Goal: Transaction & Acquisition: Book appointment/travel/reservation

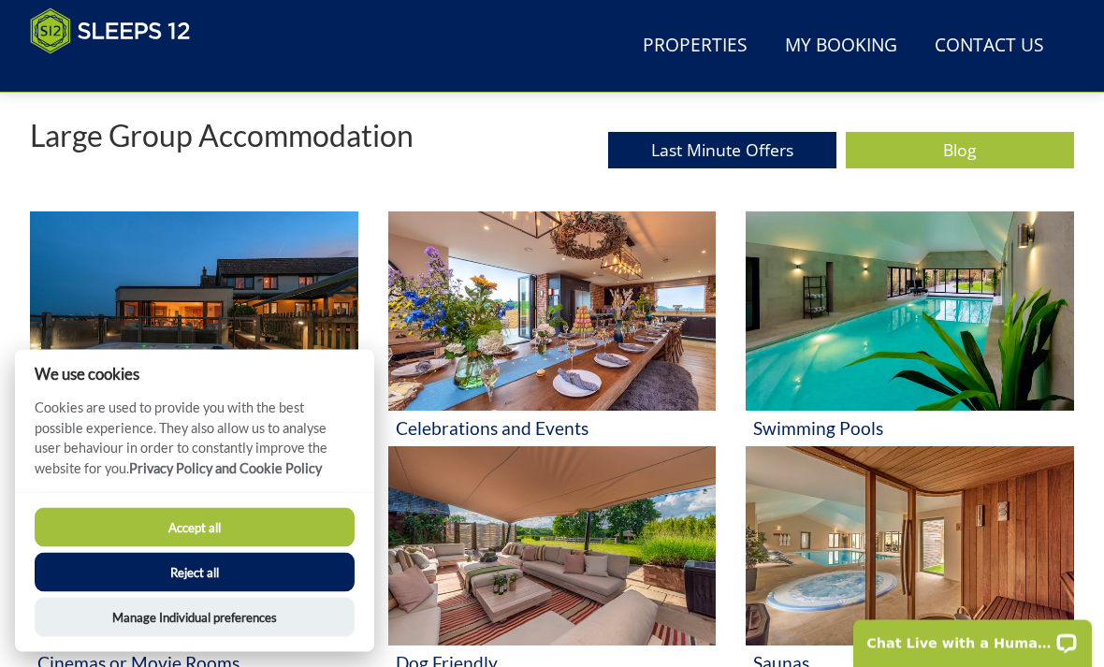
scroll to position [686, 0]
click at [208, 547] on button "Accept all" at bounding box center [195, 527] width 320 height 39
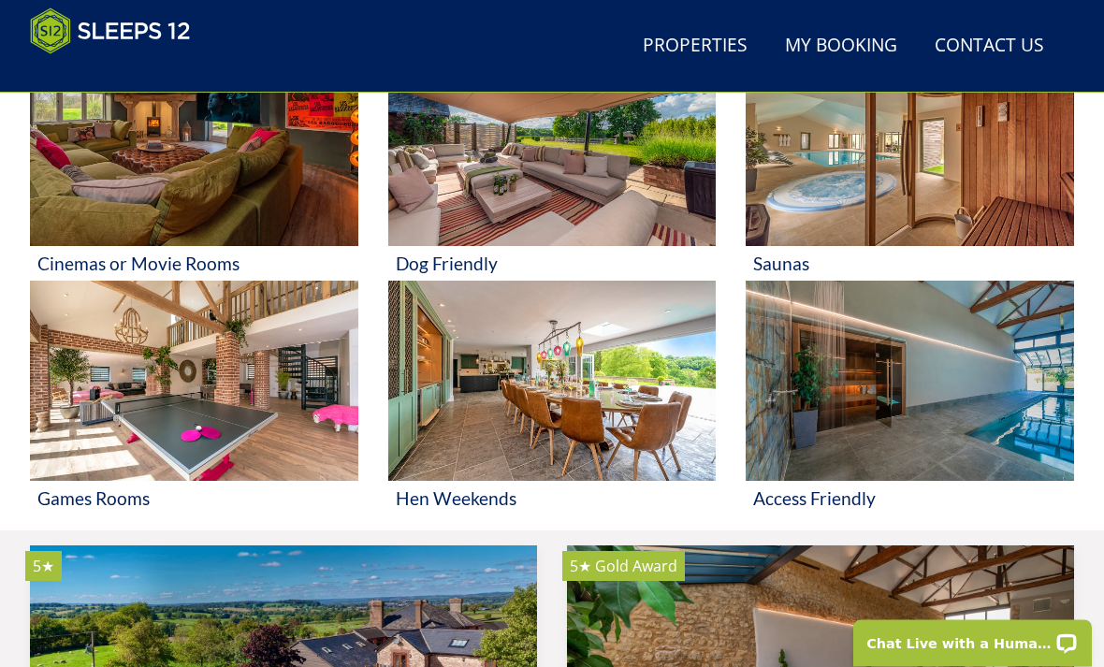
scroll to position [1086, 0]
click at [535, 403] on img at bounding box center [552, 380] width 328 height 199
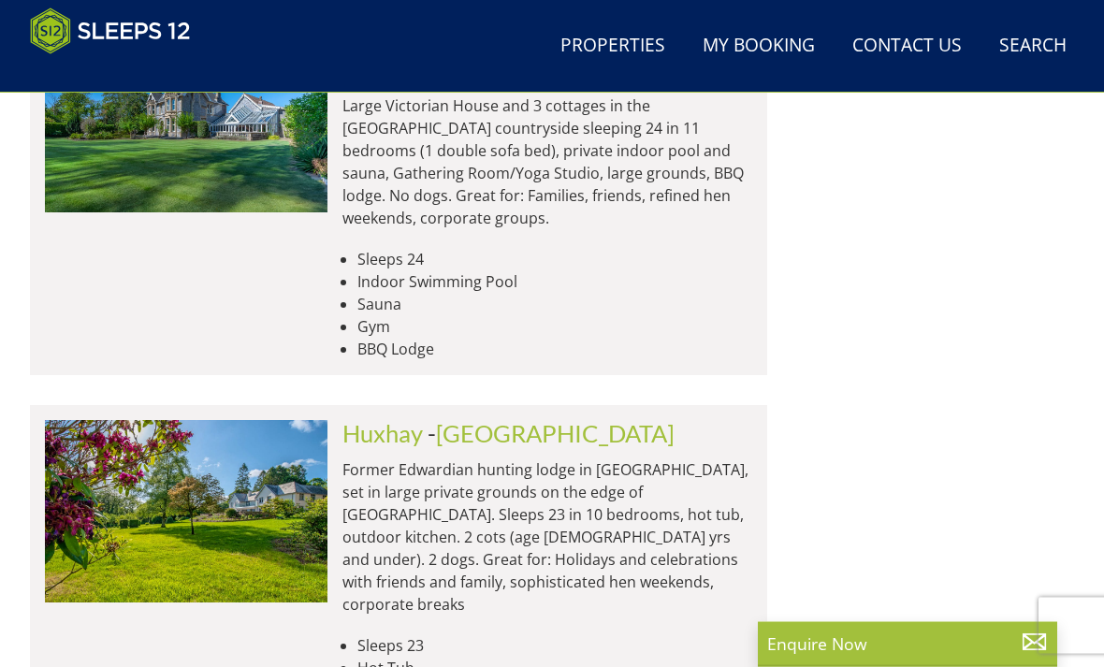
scroll to position [2830, 0]
click at [122, 420] on img at bounding box center [186, 511] width 283 height 182
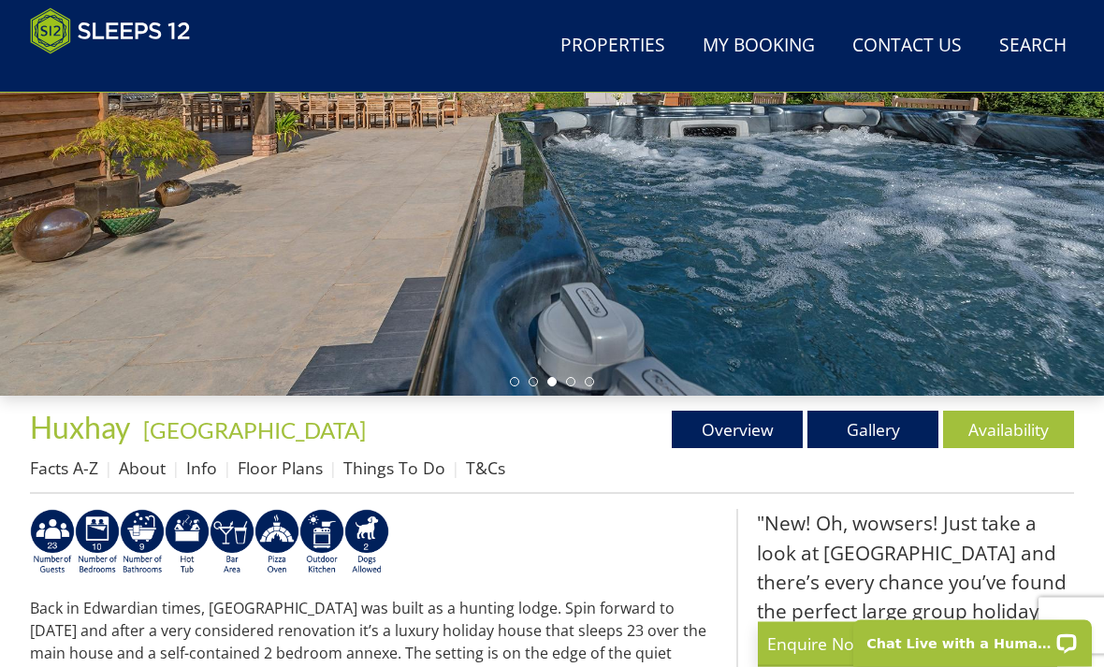
scroll to position [379, 0]
click at [1020, 421] on link "Availability" at bounding box center [1008, 429] width 131 height 37
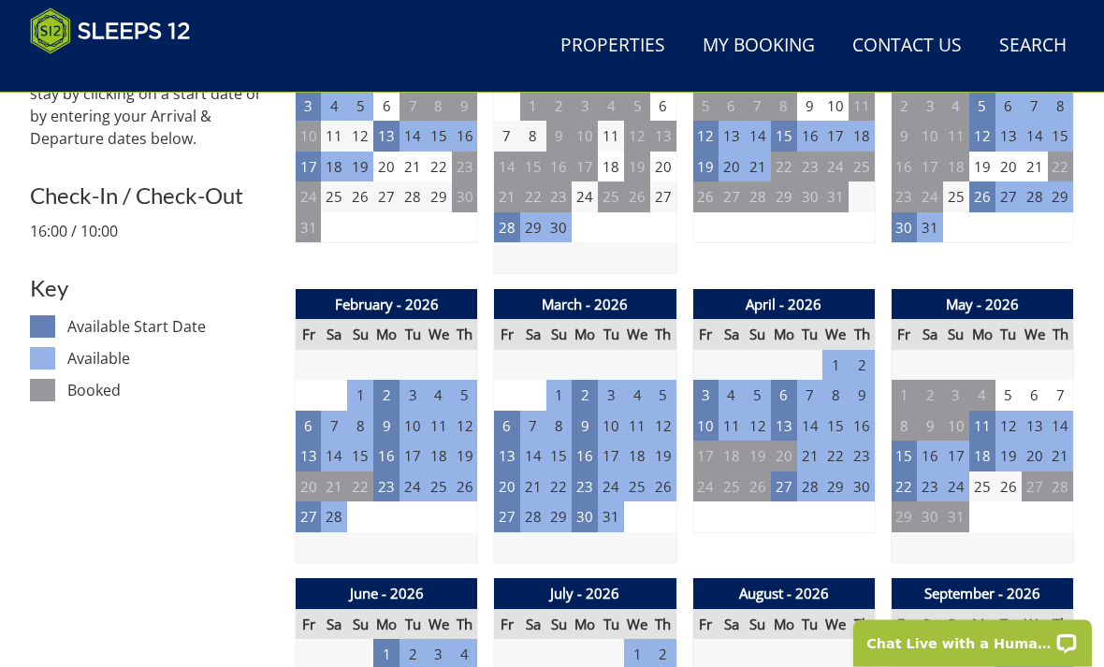
scroll to position [889, 0]
click at [703, 474] on td "24" at bounding box center [705, 487] width 26 height 31
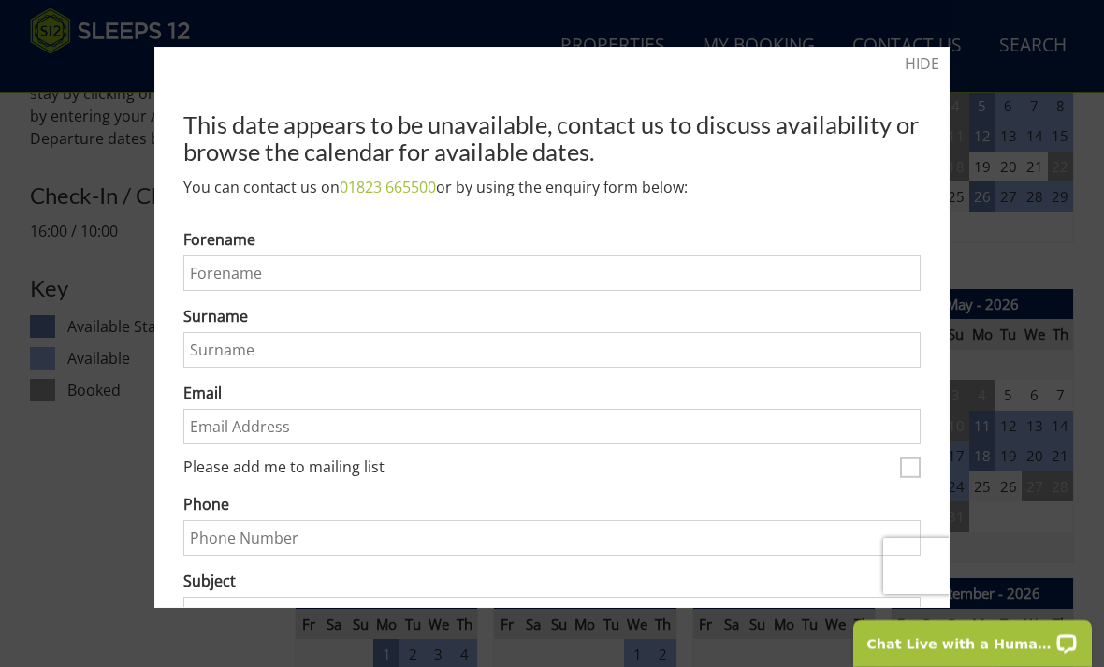
click at [109, 488] on div at bounding box center [552, 333] width 1104 height 667
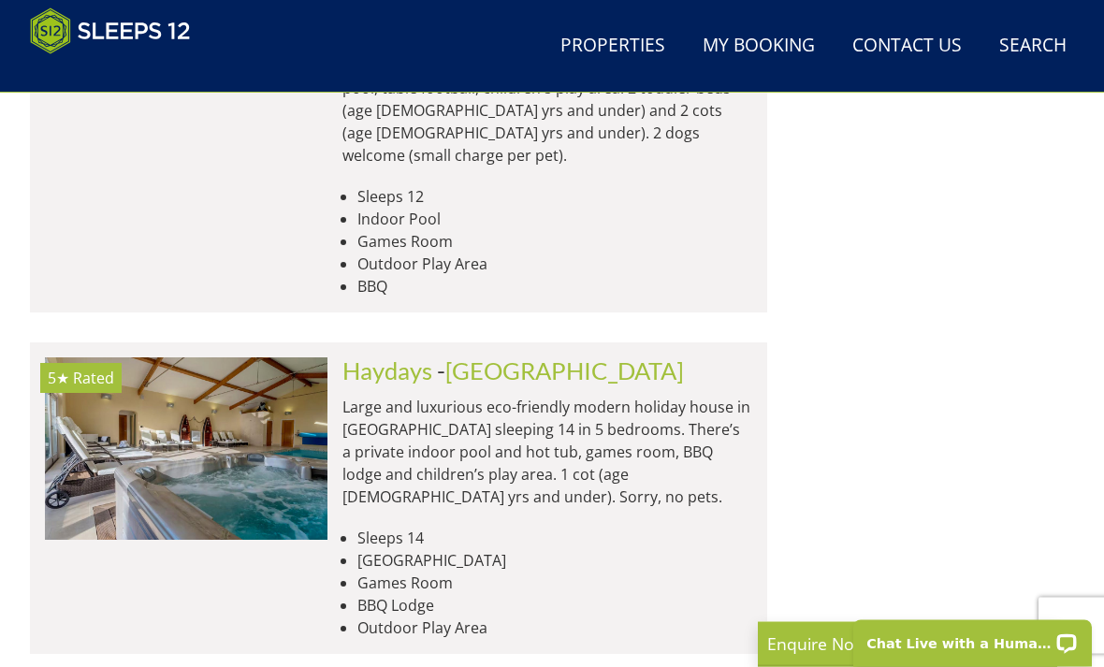
scroll to position [4007, 0]
click at [110, 357] on img at bounding box center [186, 448] width 283 height 182
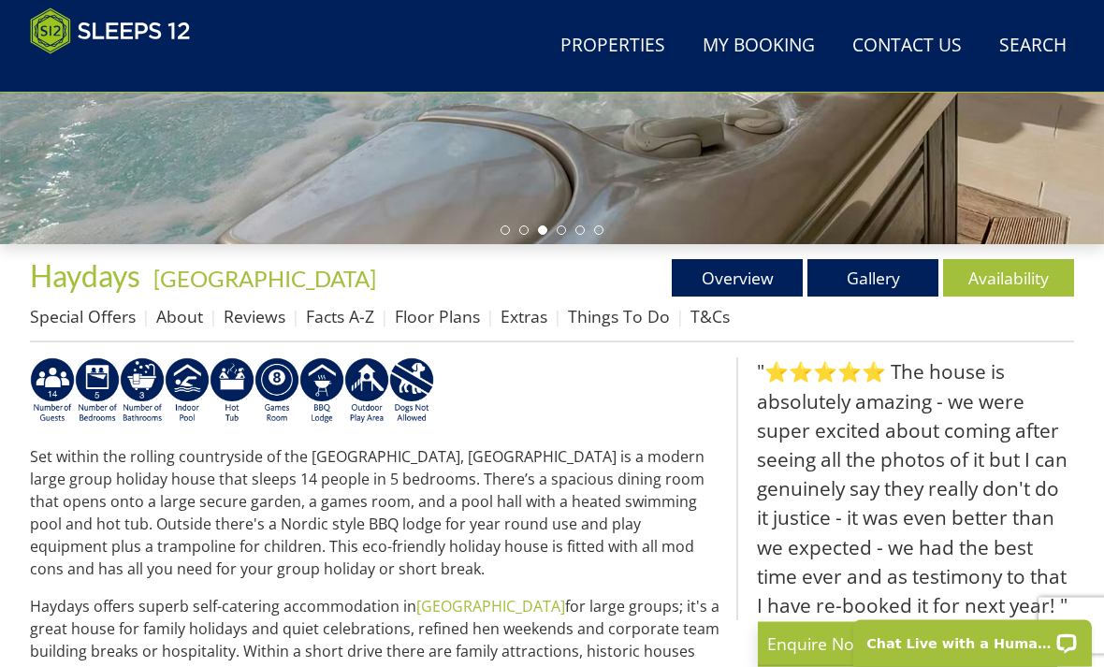
scroll to position [531, 0]
click at [1006, 270] on link "Availability" at bounding box center [1008, 277] width 131 height 37
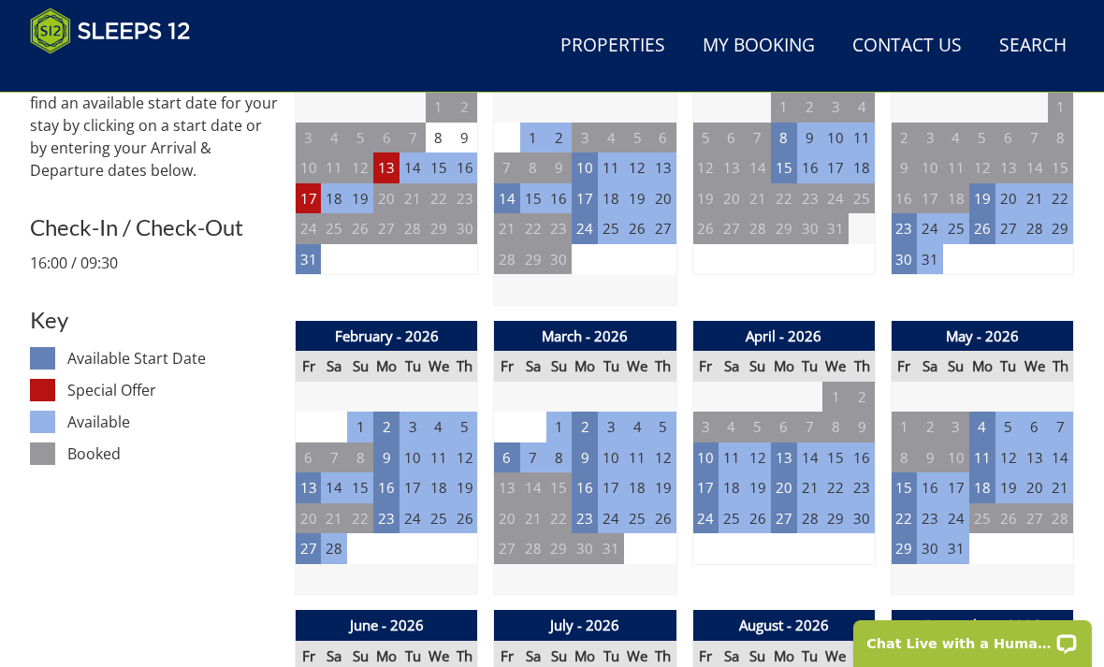
scroll to position [858, 0]
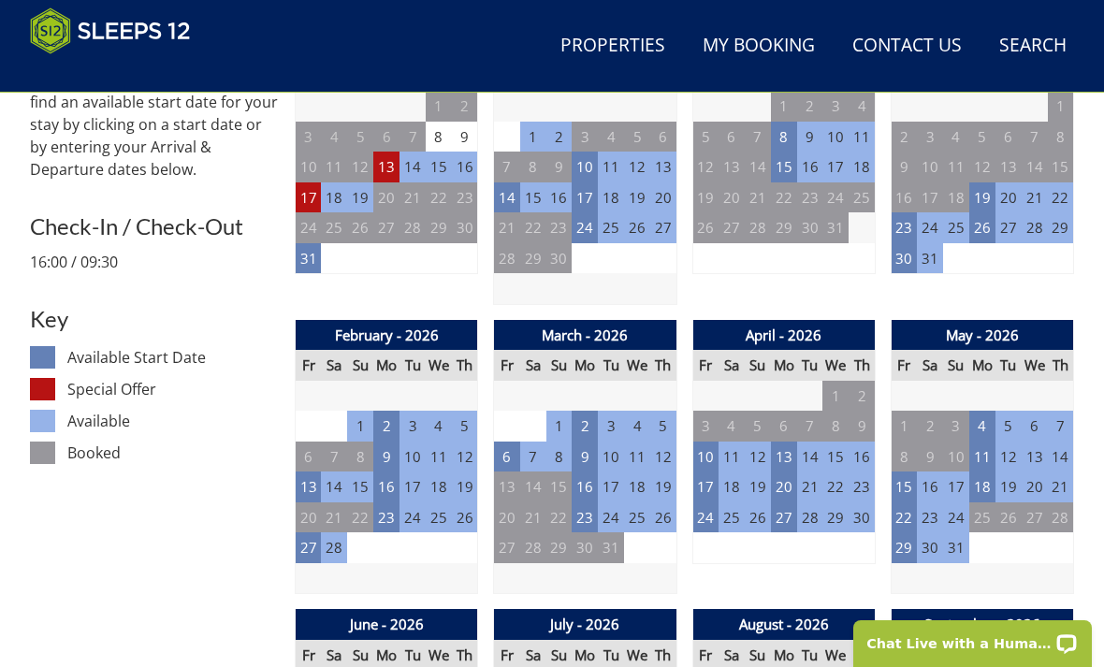
click at [695, 515] on td "24" at bounding box center [705, 518] width 26 height 31
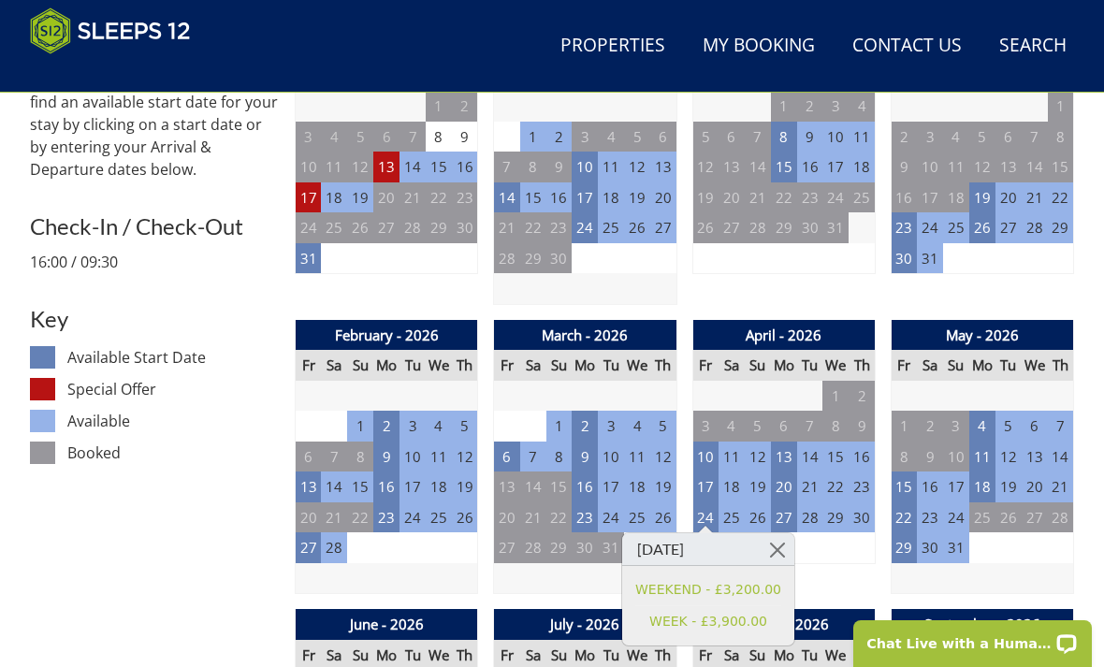
click at [751, 511] on td "26" at bounding box center [758, 518] width 26 height 31
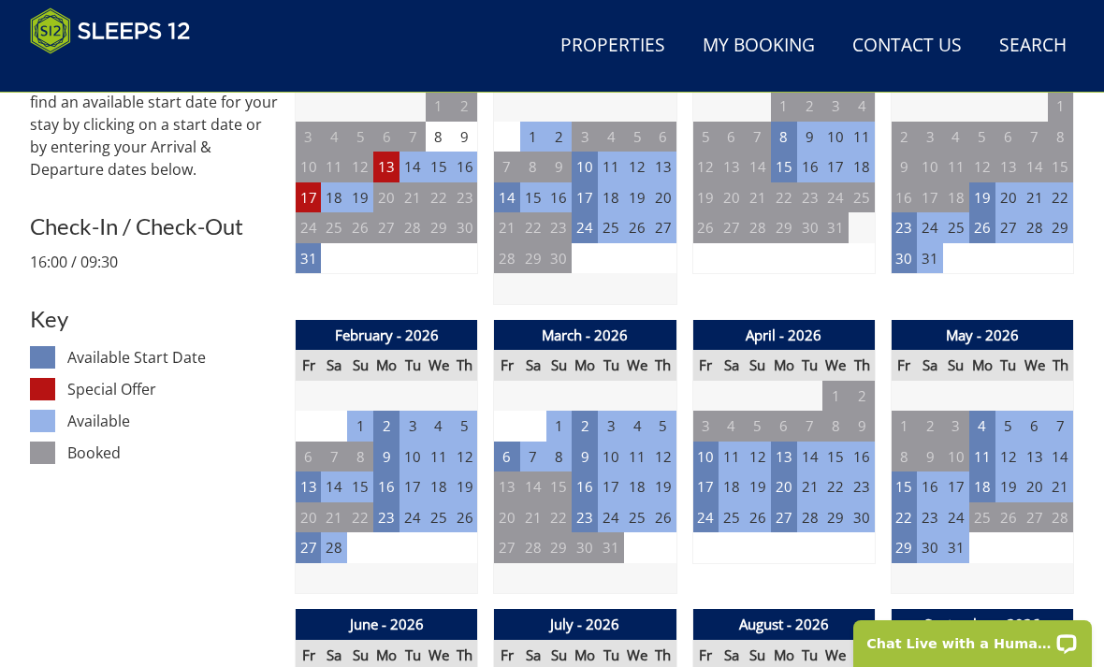
click at [707, 504] on td "24" at bounding box center [705, 518] width 26 height 31
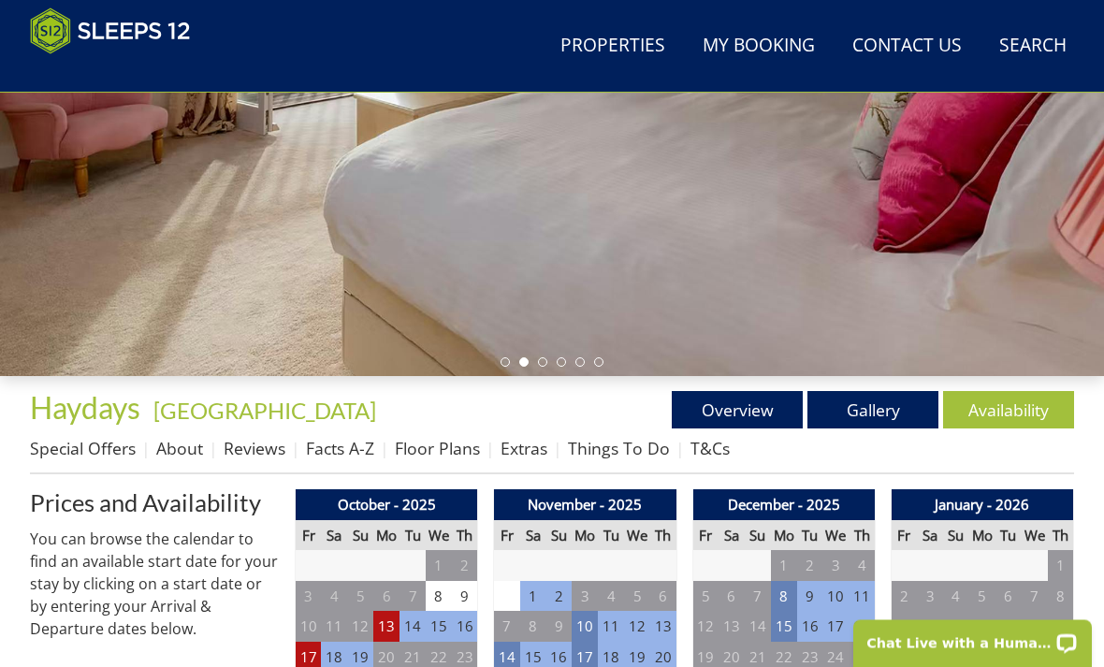
scroll to position [426, 0]
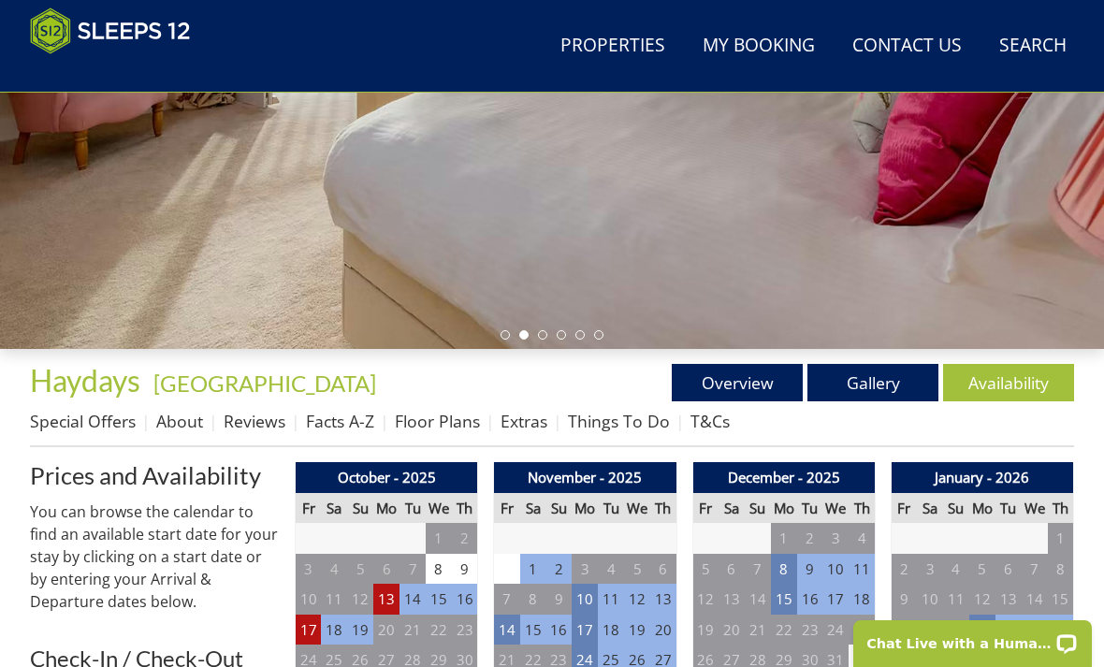
click at [448, 417] on link "Floor Plans" at bounding box center [437, 421] width 85 height 22
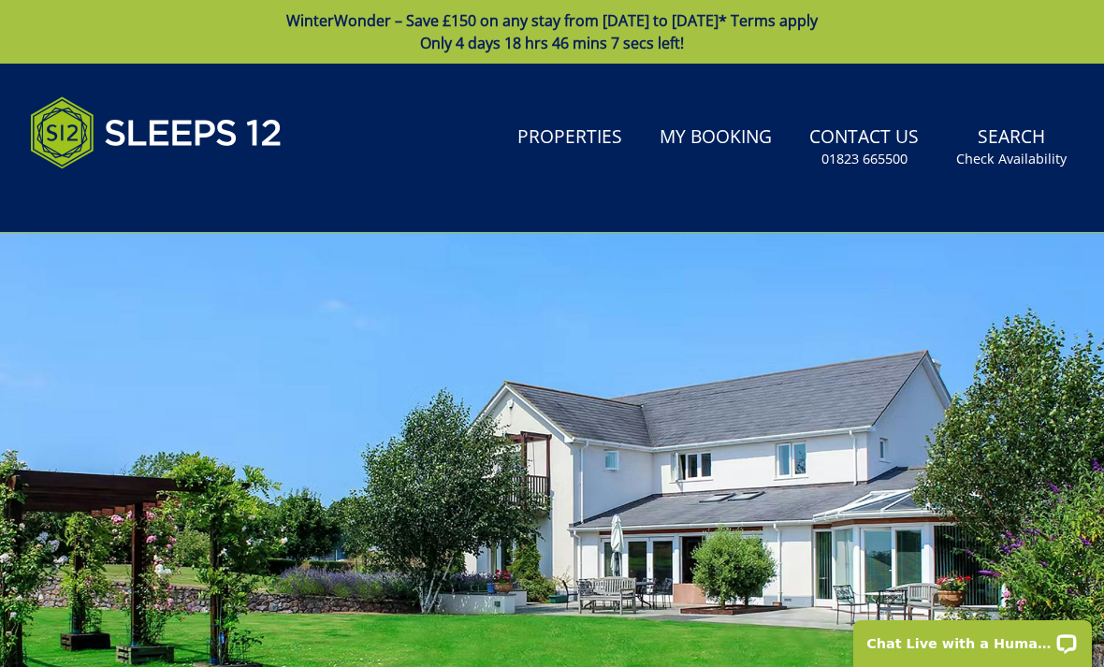
click at [1051, 156] on small "Check Availability" at bounding box center [1011, 159] width 110 height 19
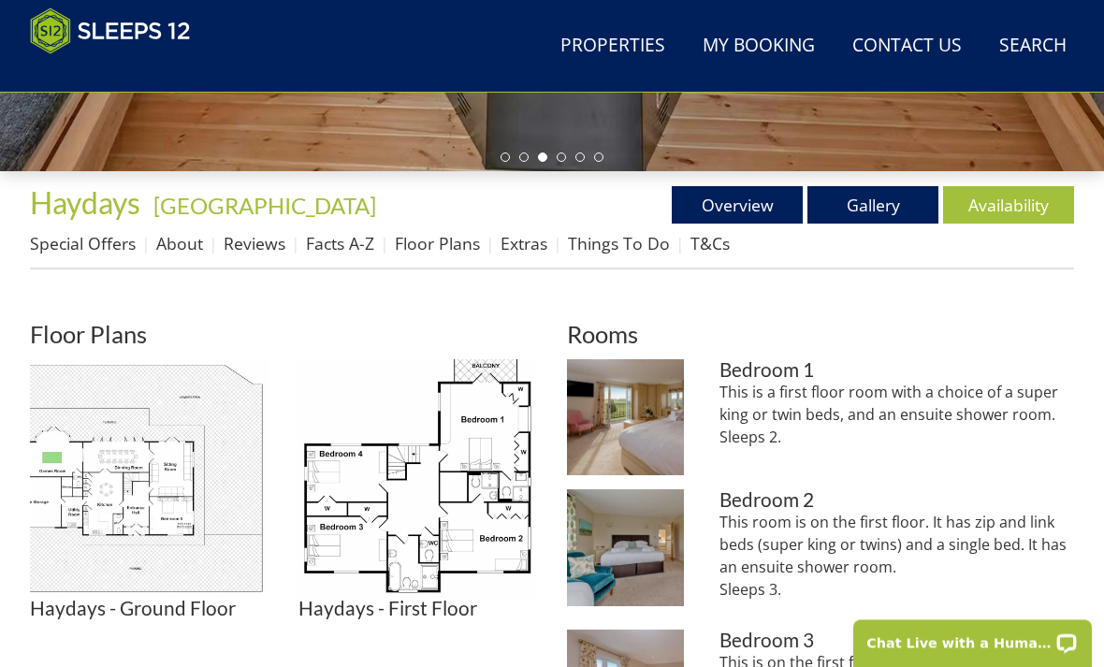
scroll to position [604, 0]
click at [878, 208] on link "Gallery" at bounding box center [873, 204] width 131 height 37
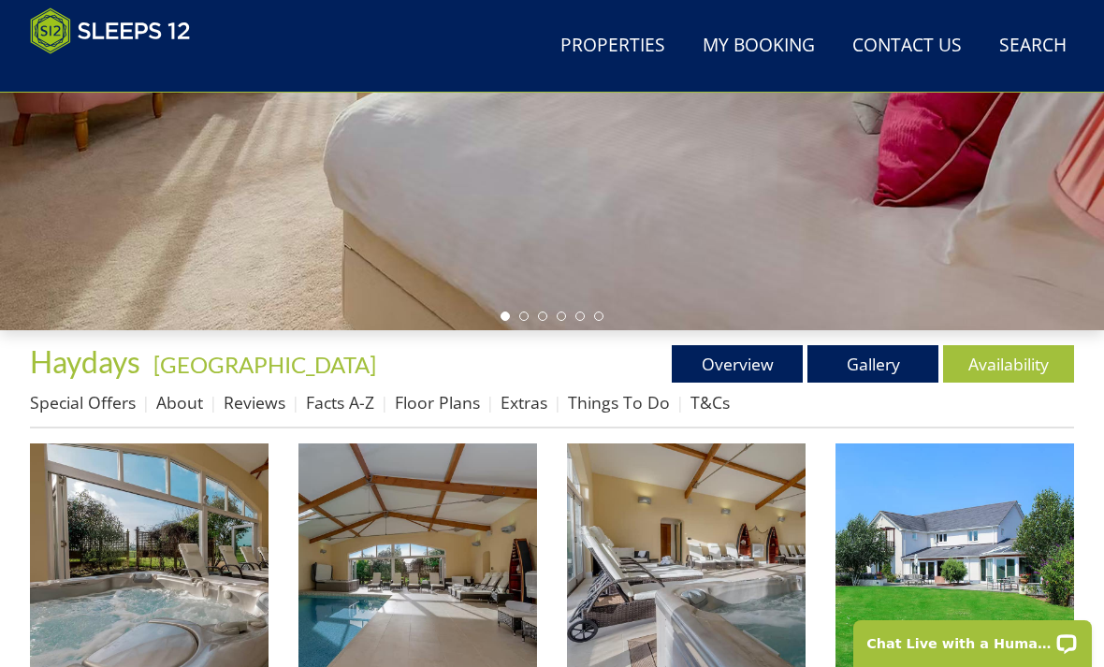
scroll to position [459, 0]
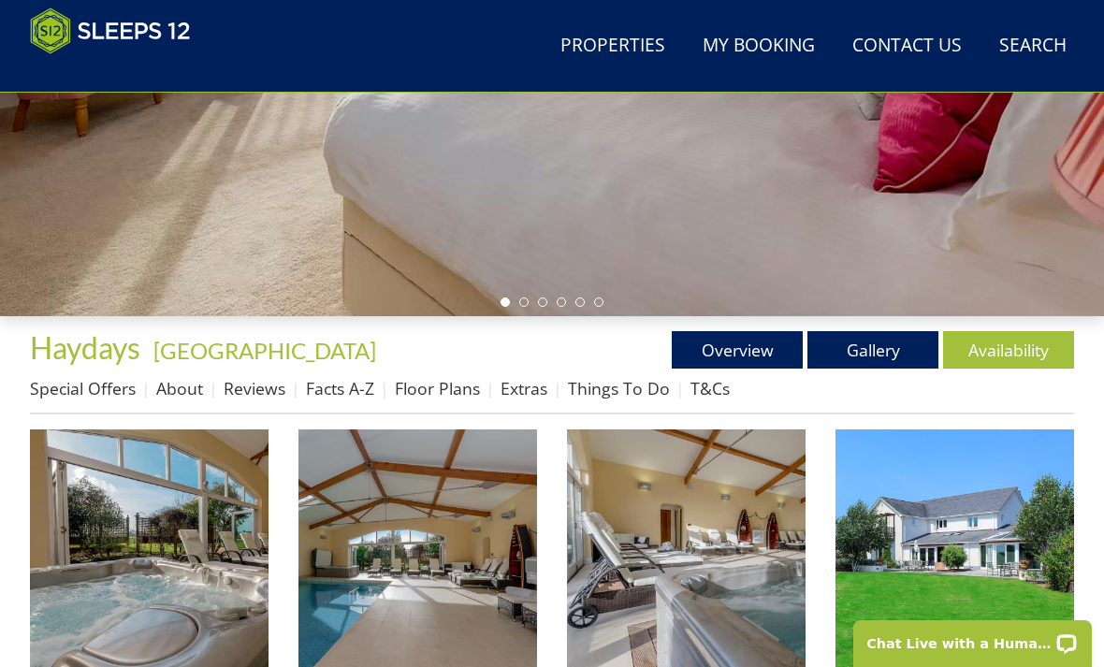
click at [179, 391] on link "About" at bounding box center [179, 388] width 47 height 22
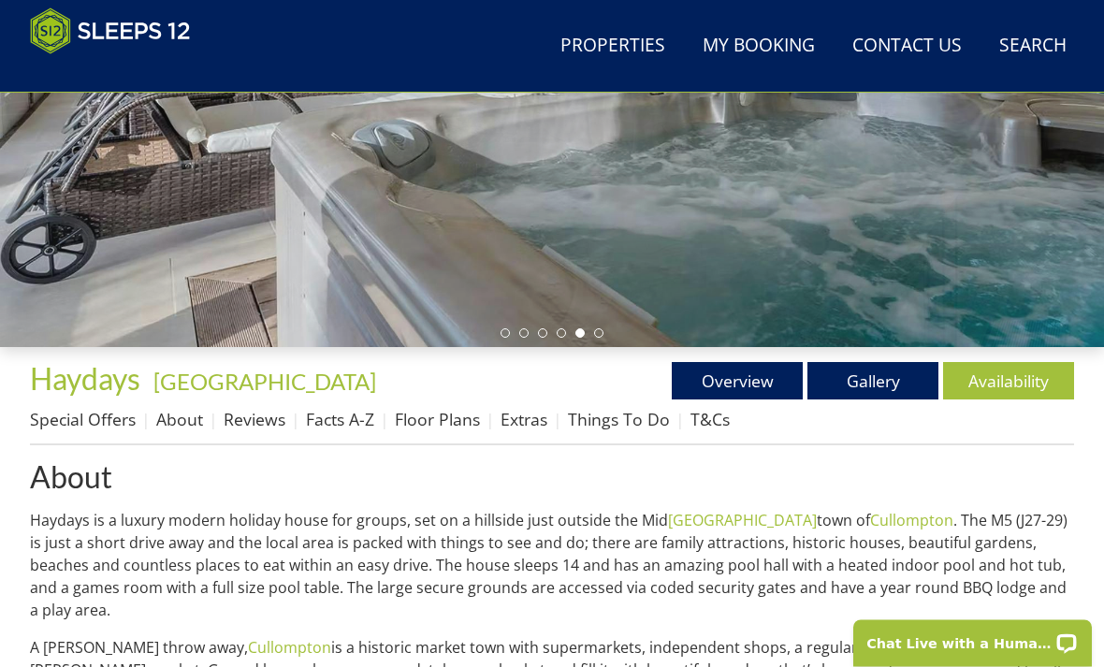
scroll to position [428, 0]
click at [518, 420] on link "Extras" at bounding box center [524, 419] width 47 height 22
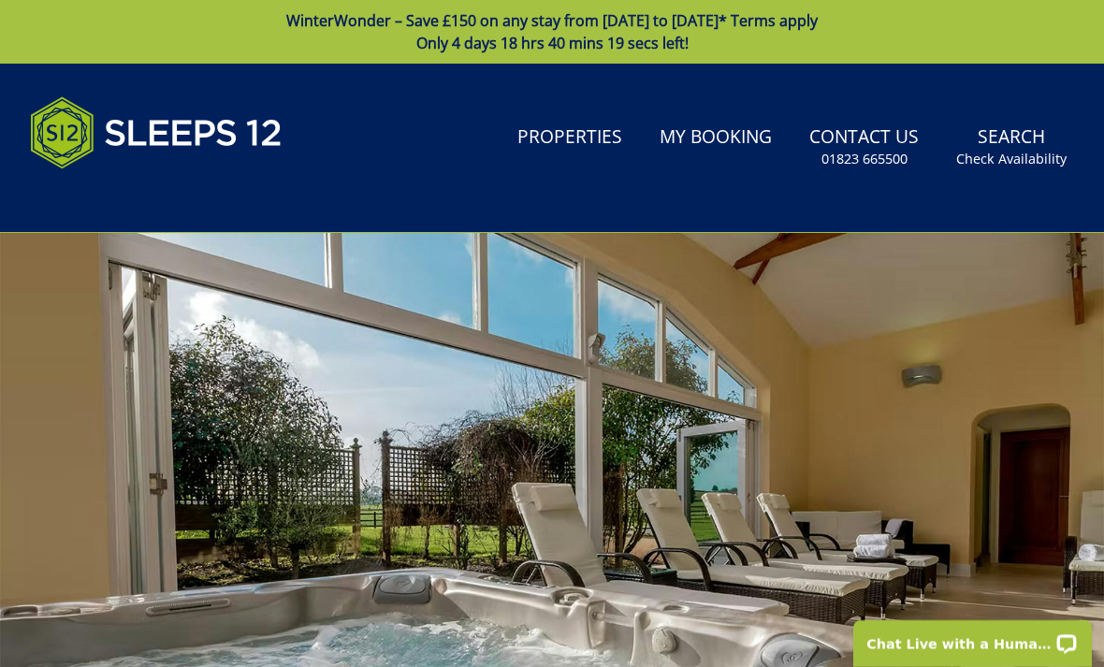
click at [561, 142] on link "Properties" at bounding box center [570, 138] width 120 height 42
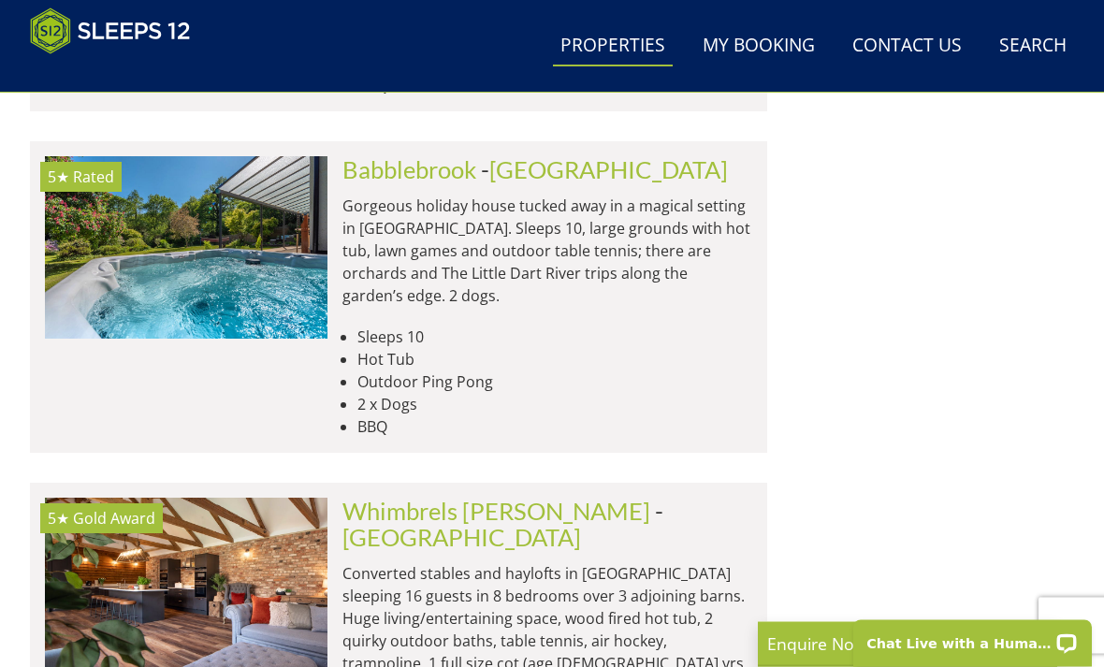
scroll to position [5514, 0]
click at [103, 498] on img at bounding box center [186, 589] width 283 height 182
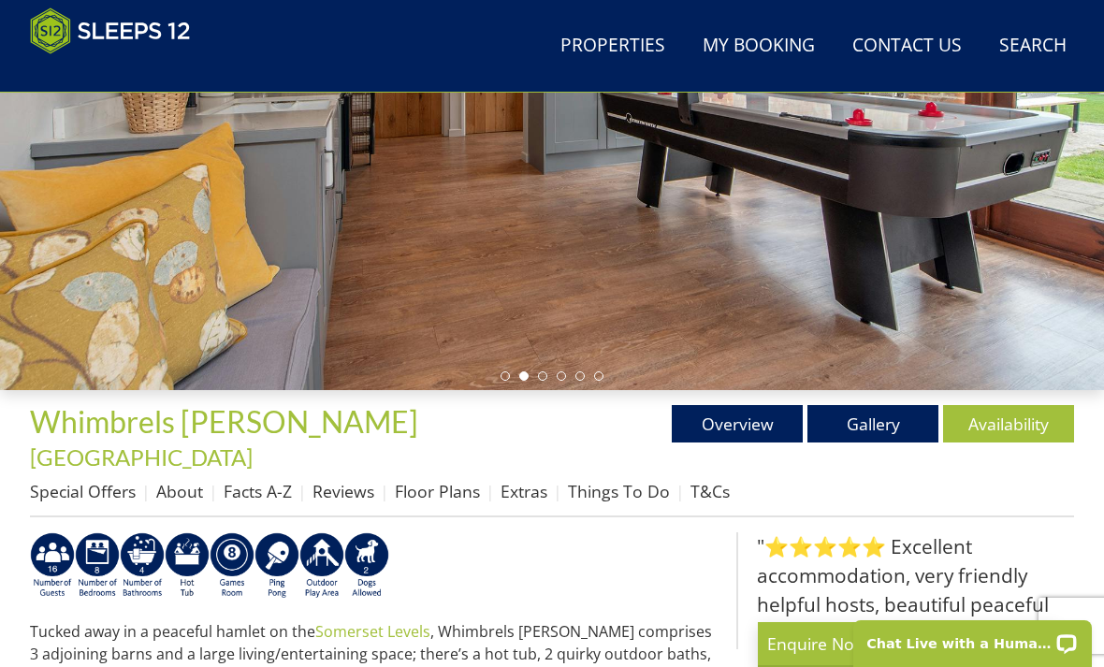
scroll to position [448, 0]
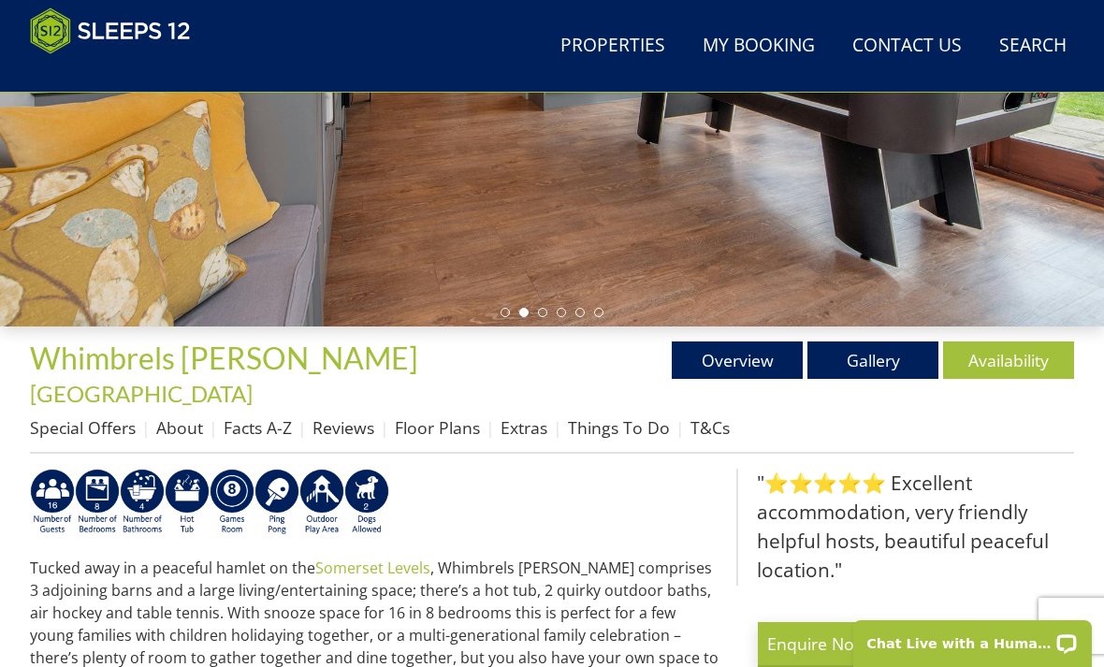
click at [882, 364] on link "Gallery" at bounding box center [873, 360] width 131 height 37
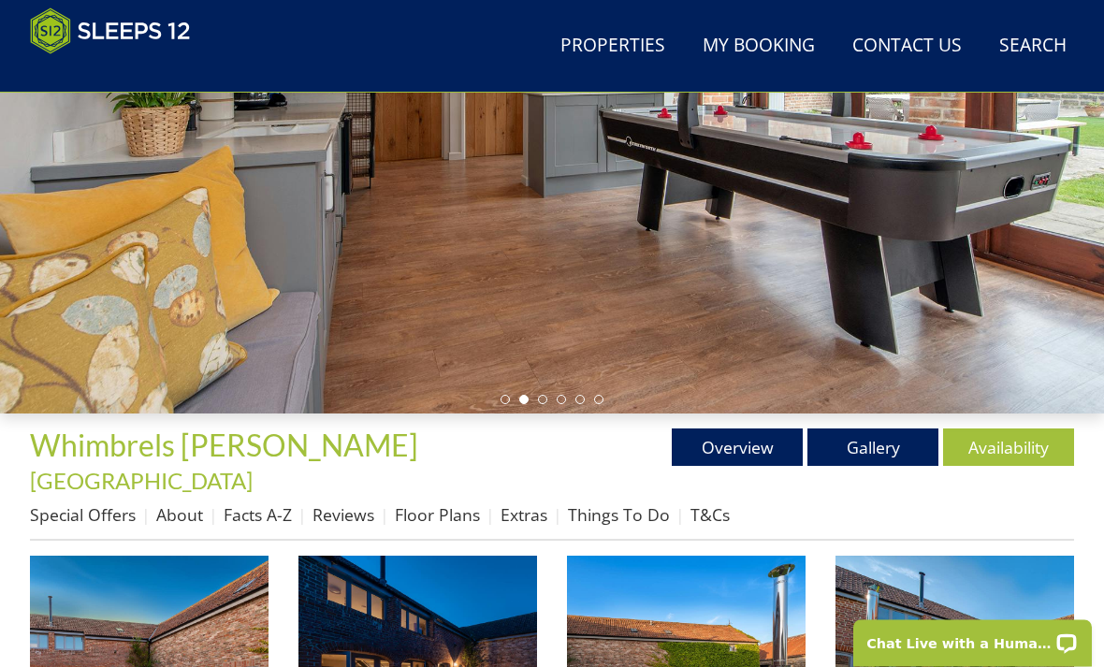
scroll to position [361, 0]
click at [1016, 439] on link "Availability" at bounding box center [1008, 447] width 131 height 37
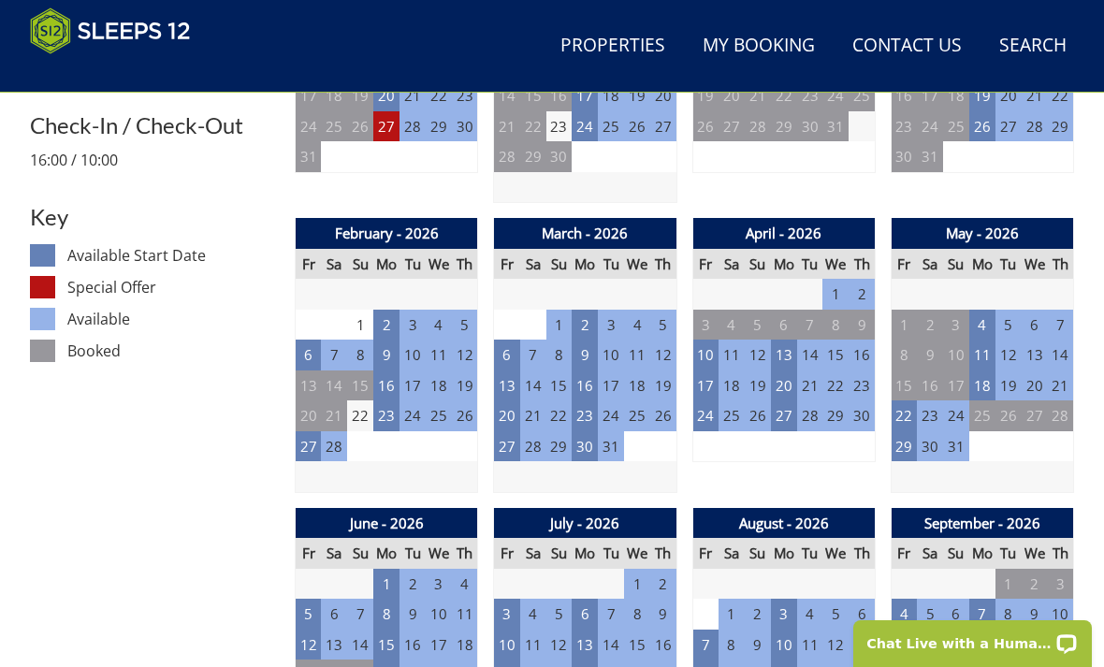
scroll to position [987, 0]
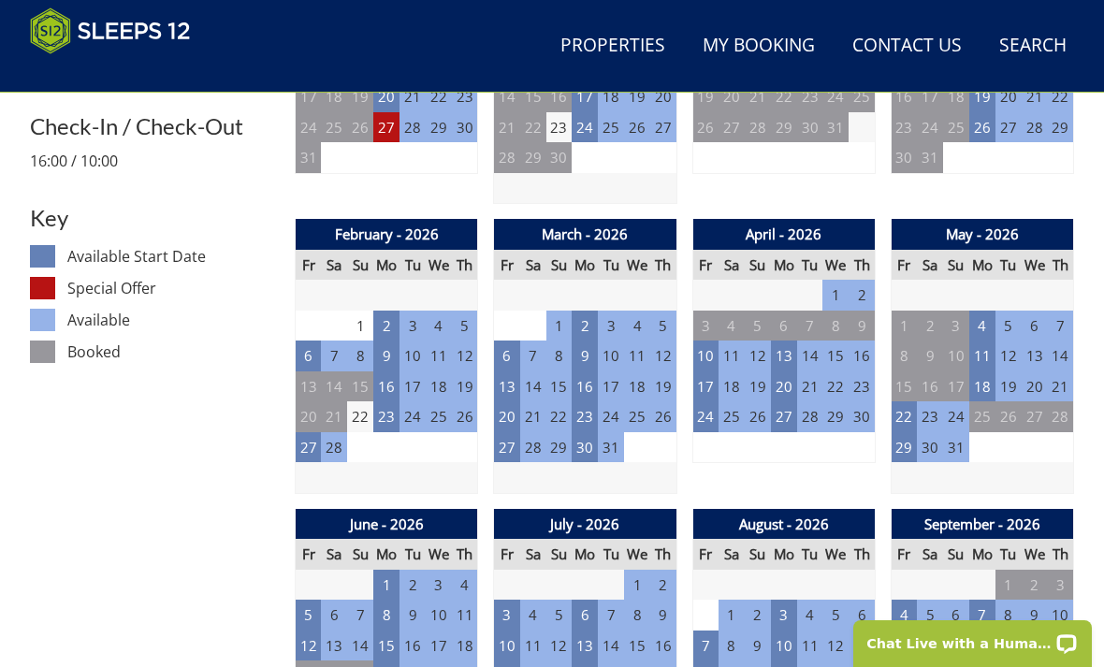
click at [708, 401] on td "24" at bounding box center [705, 416] width 26 height 31
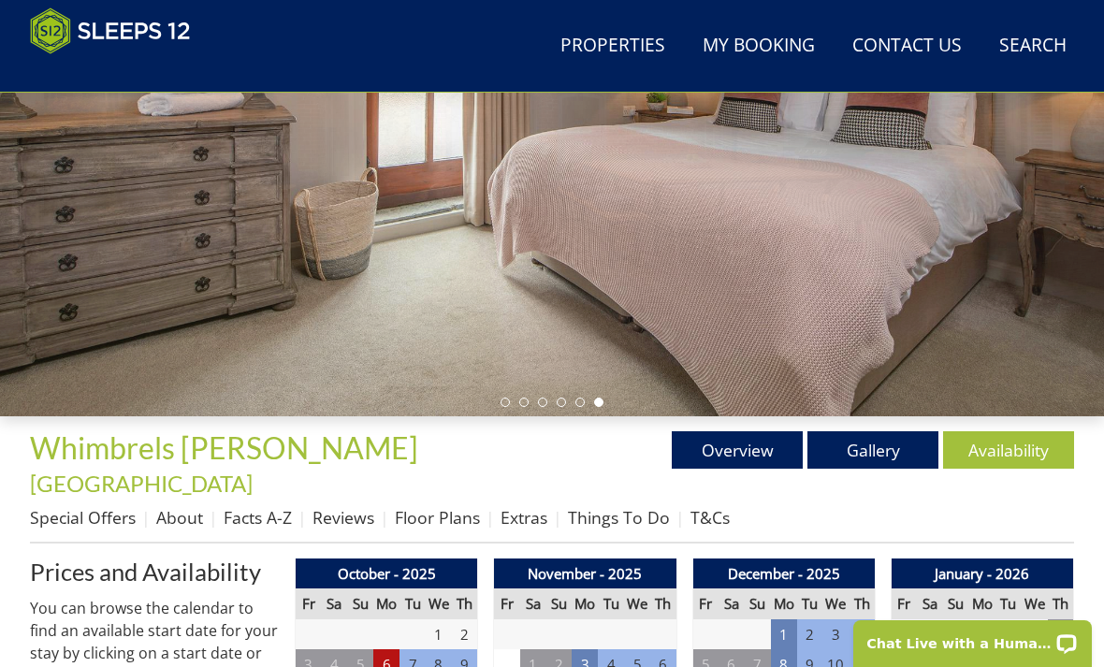
scroll to position [357, 0]
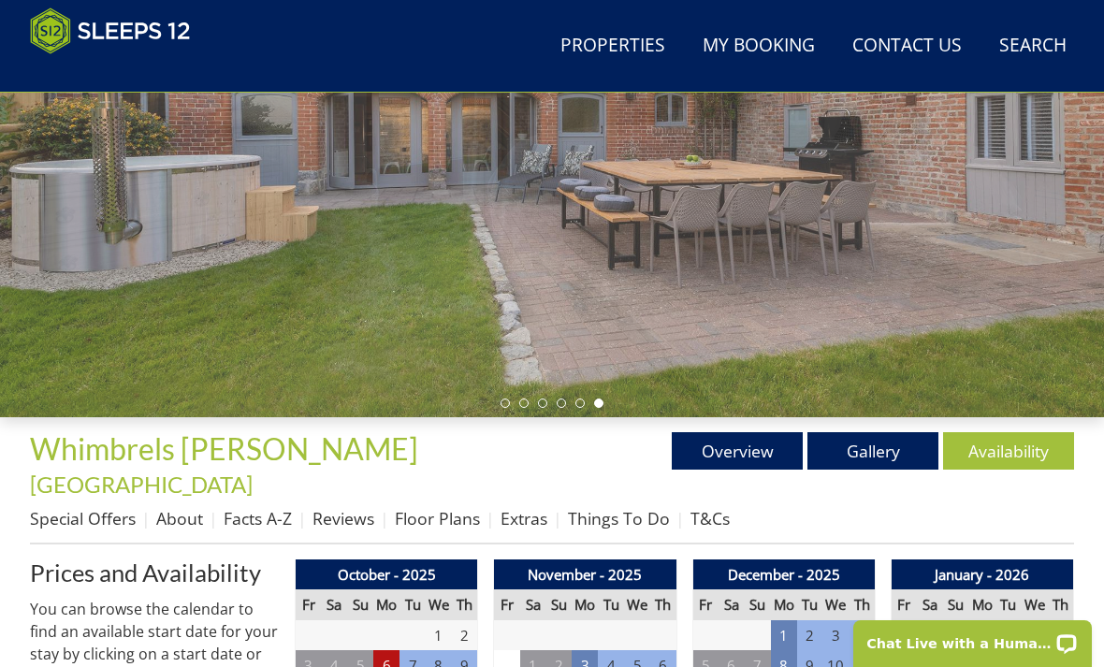
click at [873, 453] on link "Gallery" at bounding box center [873, 450] width 131 height 37
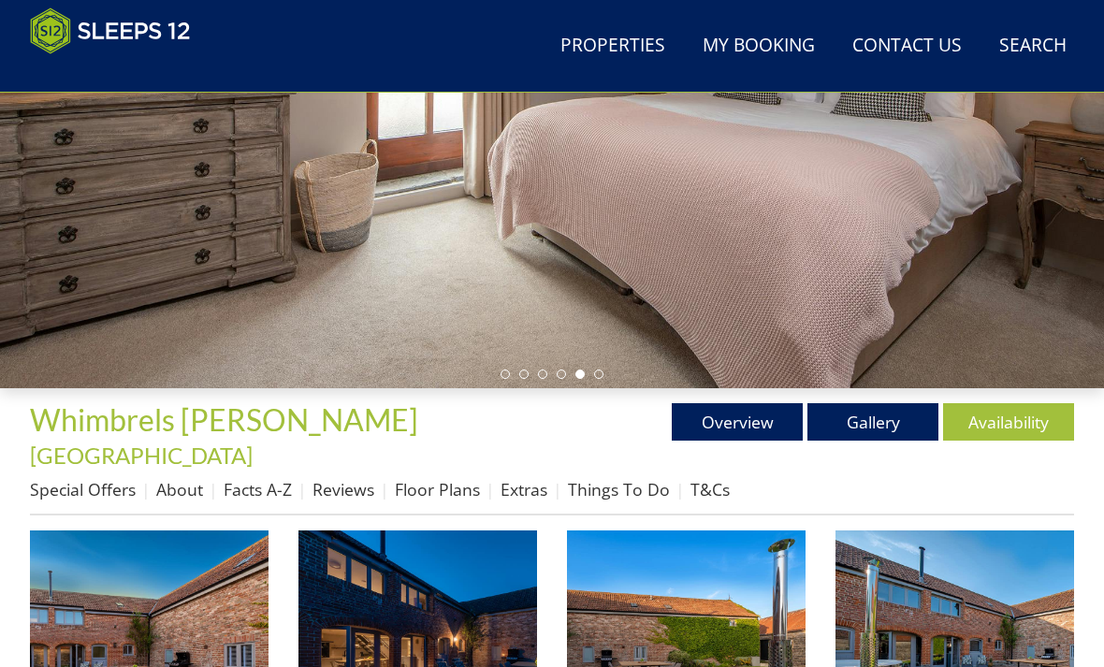
scroll to position [388, 0]
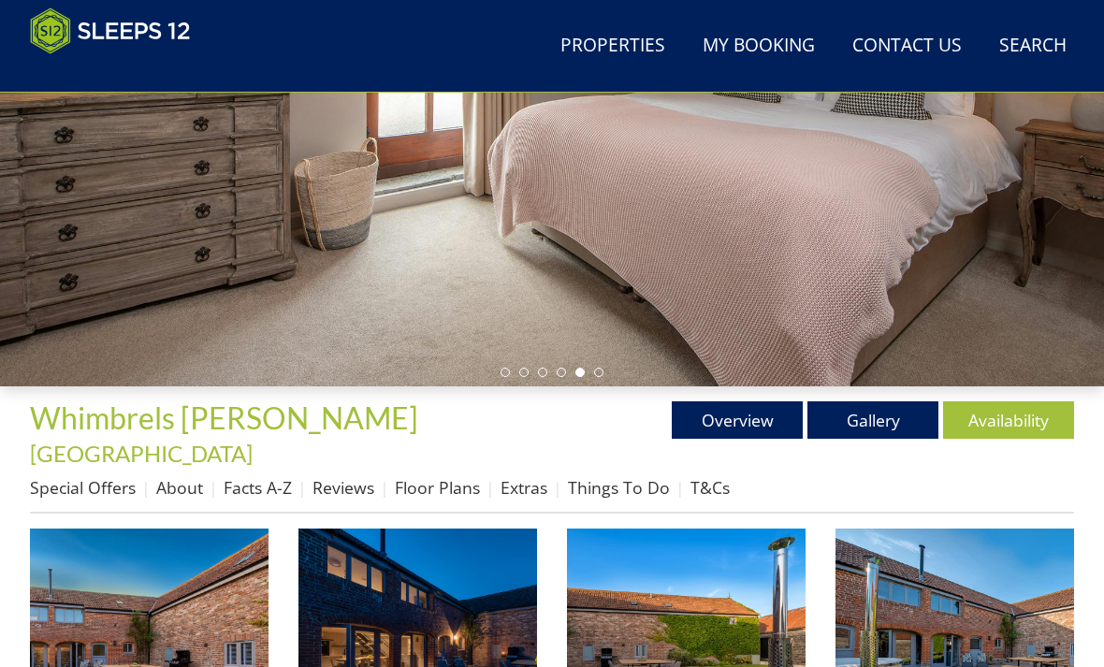
click at [443, 476] on link "Floor Plans" at bounding box center [437, 487] width 85 height 22
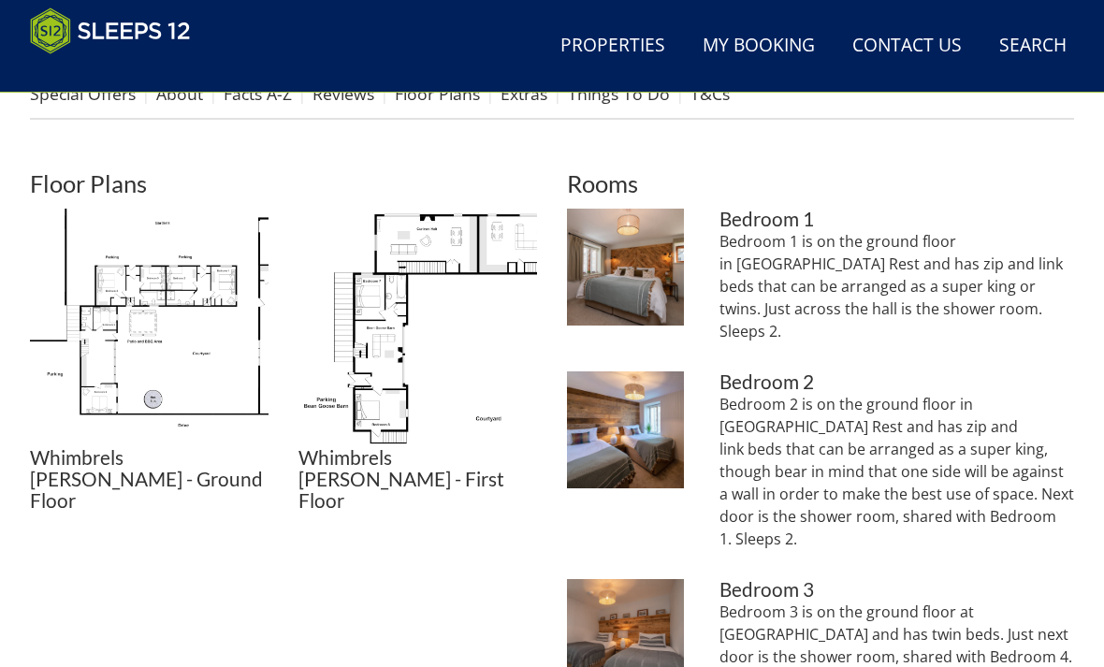
scroll to position [778, 0]
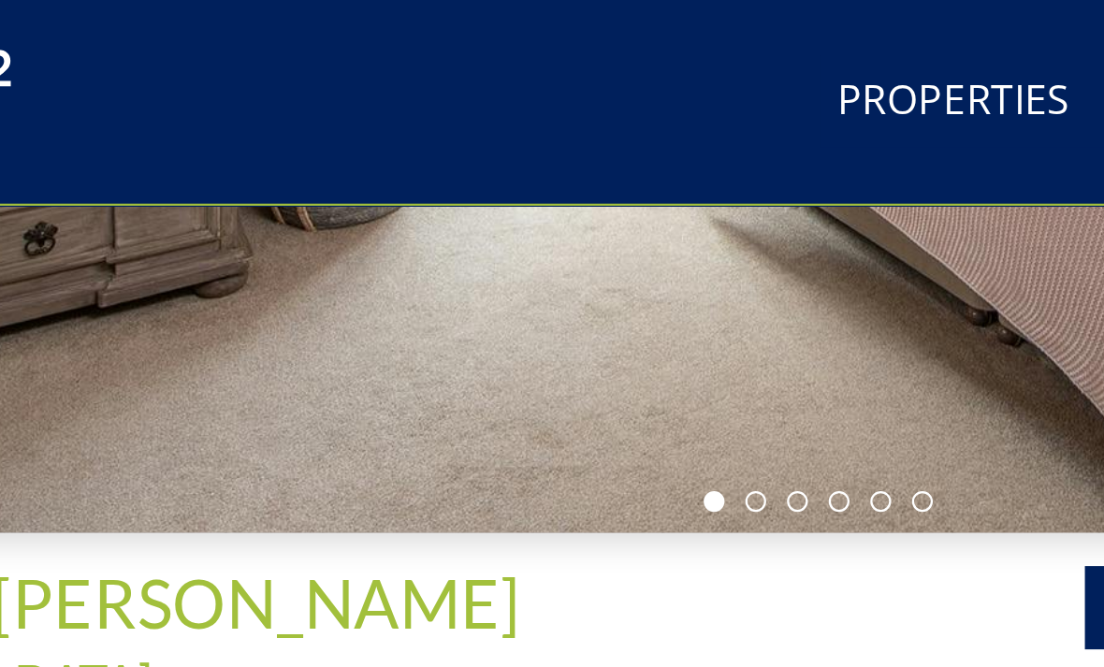
scroll to position [535, 0]
